Goal: Task Accomplishment & Management: Manage account settings

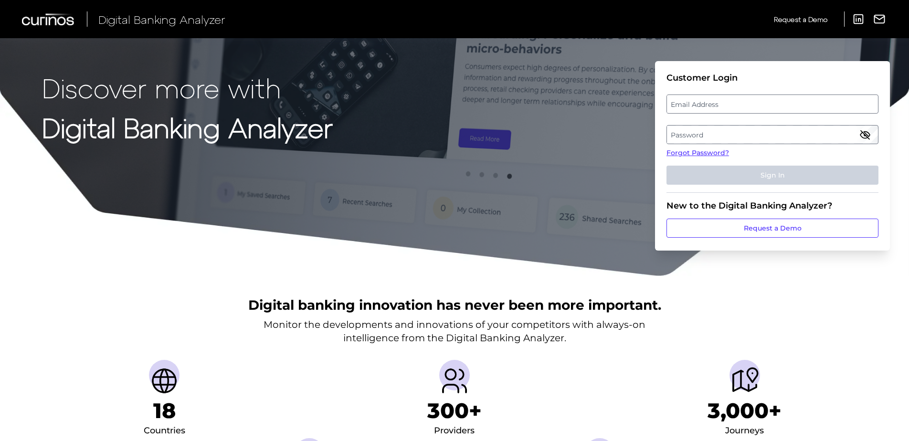
click at [747, 100] on label "Email Address" at bounding box center [772, 104] width 211 height 17
click at [747, 100] on input "email" at bounding box center [773, 104] width 212 height 19
type input "[EMAIL_ADDRESS][PERSON_NAME][PERSON_NAME][DOMAIN_NAME]"
click at [737, 131] on label "Password" at bounding box center [772, 134] width 211 height 17
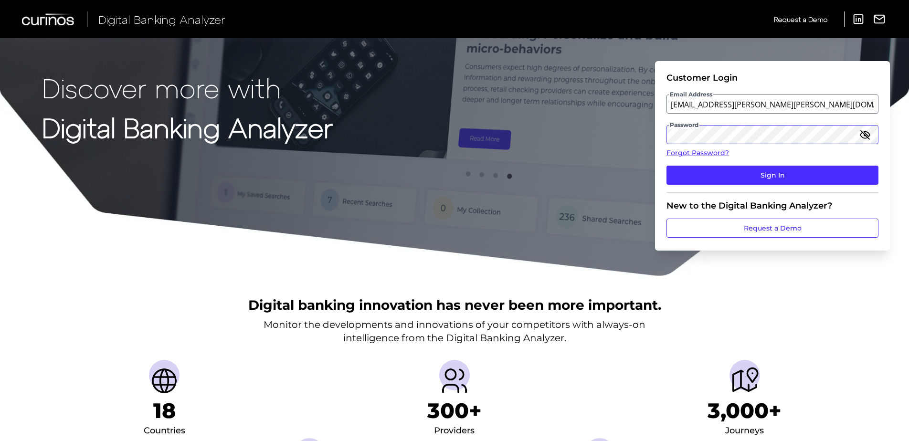
click at [667, 166] on button "Sign In" at bounding box center [773, 175] width 212 height 19
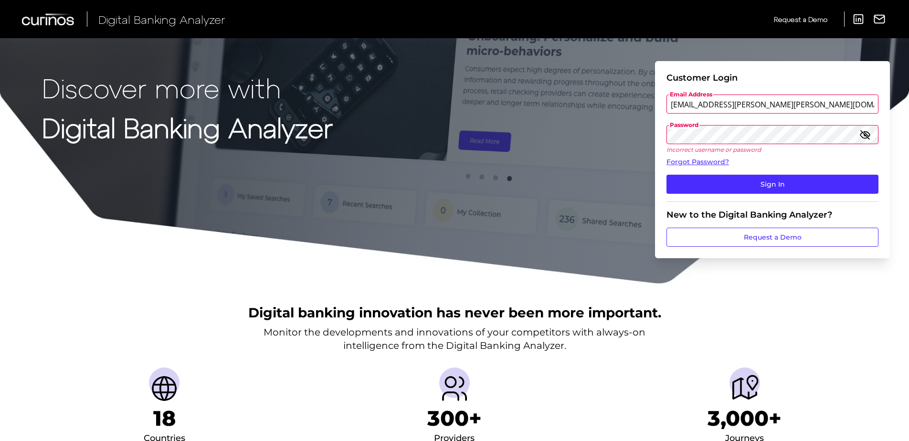
click at [667, 175] on button "Sign In" at bounding box center [773, 184] width 212 height 19
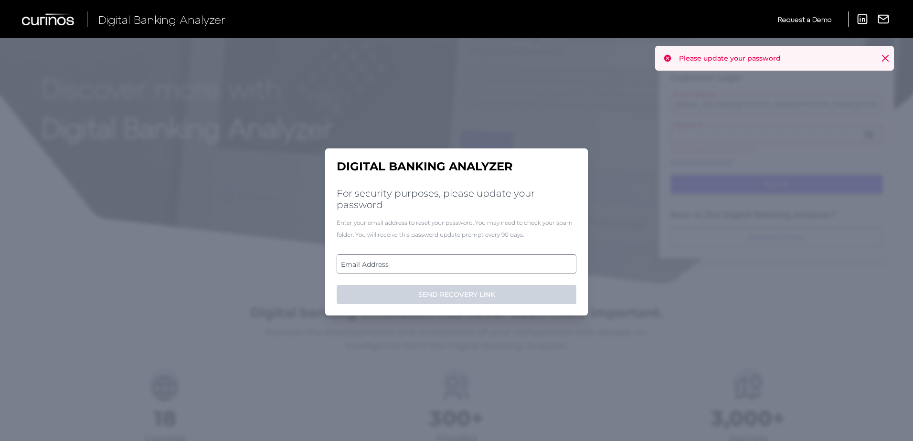
click at [423, 267] on label "Email Address" at bounding box center [456, 264] width 238 height 17
click at [423, 267] on input "email" at bounding box center [457, 264] width 240 height 19
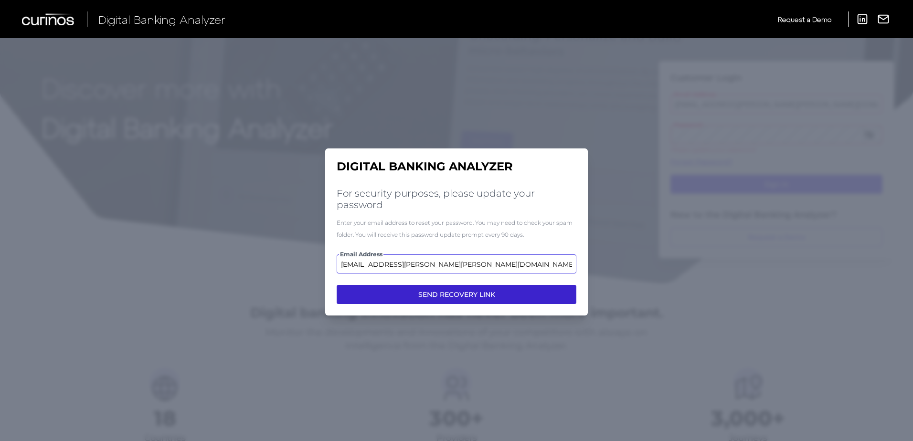
type input "[EMAIL_ADDRESS][PERSON_NAME][PERSON_NAME][DOMAIN_NAME]"
click at [428, 297] on button "SEND RECOVERY LINK" at bounding box center [457, 294] width 240 height 19
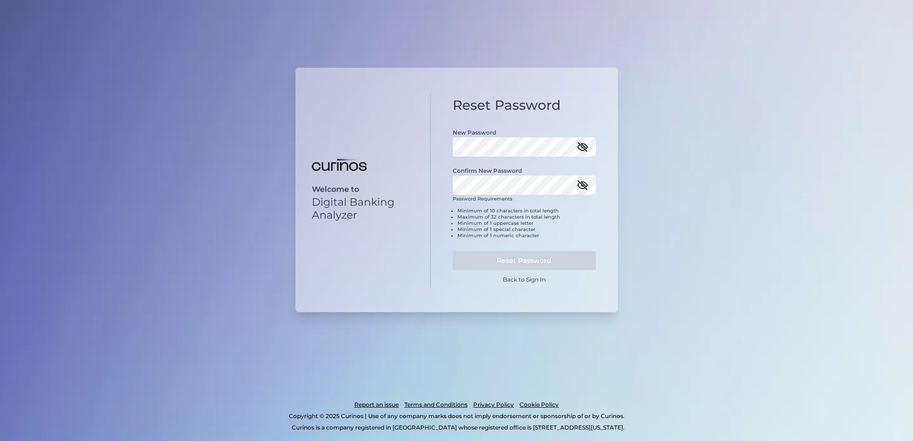
click at [578, 148] on icon "button" at bounding box center [583, 147] width 10 height 7
click at [440, 149] on div "Reset Password New Password Confirm New Password Password Requirements Minimum …" at bounding box center [524, 190] width 187 height 195
click at [581, 189] on icon "button" at bounding box center [582, 185] width 11 height 11
click at [538, 260] on button "Reset Password" at bounding box center [524, 260] width 143 height 19
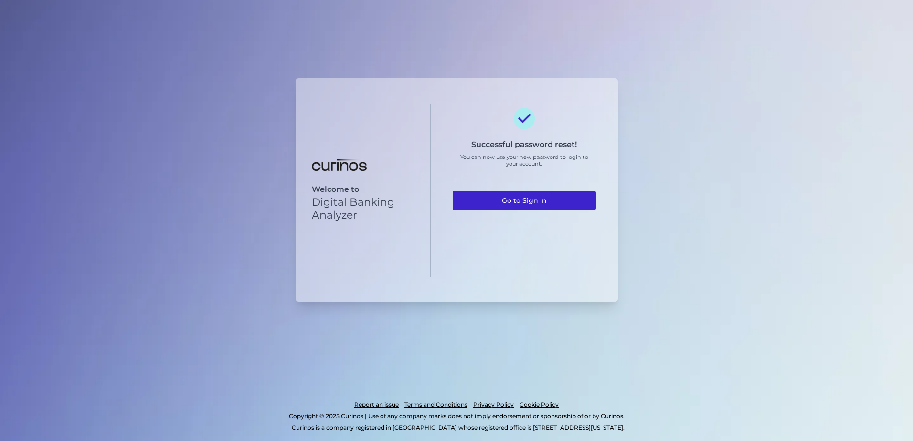
click at [546, 201] on link "Go to Sign In" at bounding box center [524, 200] width 143 height 19
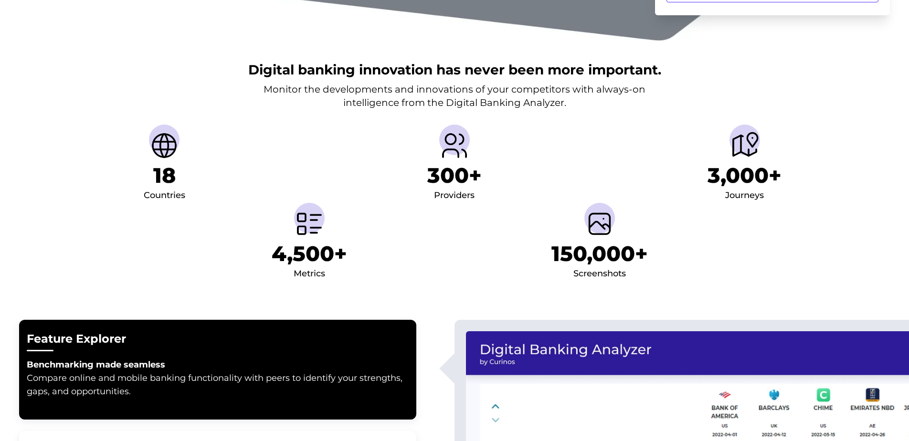
scroll to position [334, 0]
